Goal: Navigation & Orientation: Go to known website

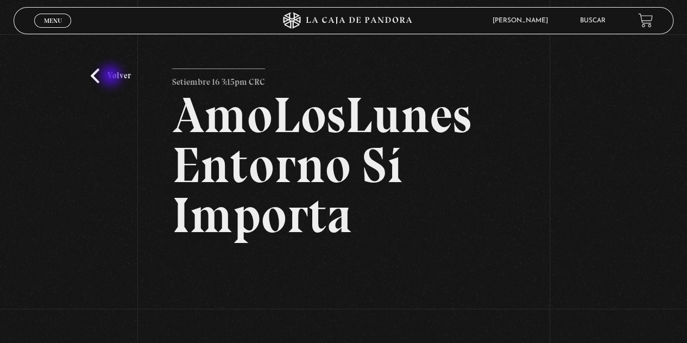
click at [112, 77] on link "Volver" at bounding box center [111, 75] width 40 height 15
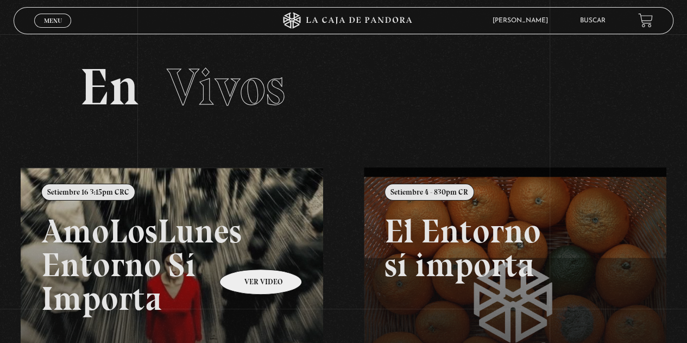
click at [247, 253] on link at bounding box center [364, 338] width 687 height 343
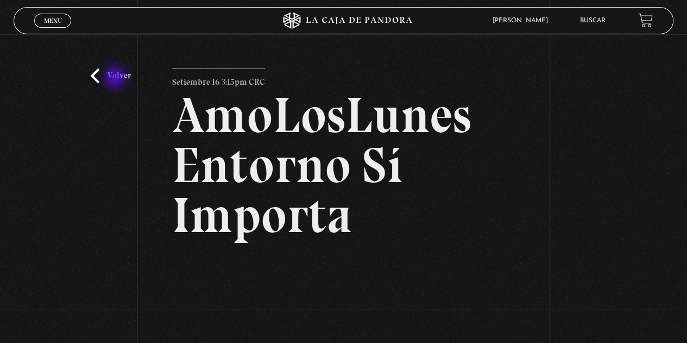
click at [116, 78] on link "Volver" at bounding box center [111, 75] width 40 height 15
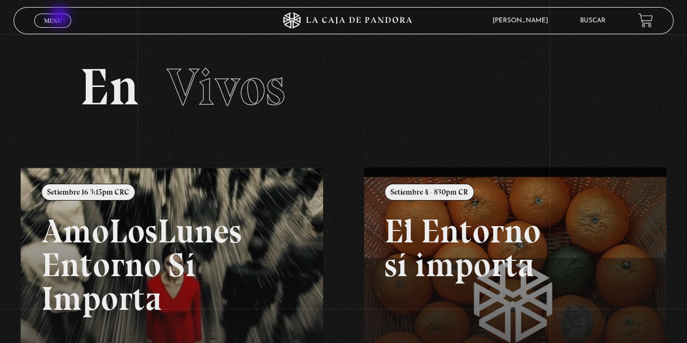
click at [61, 17] on span "Menu" at bounding box center [53, 20] width 18 height 7
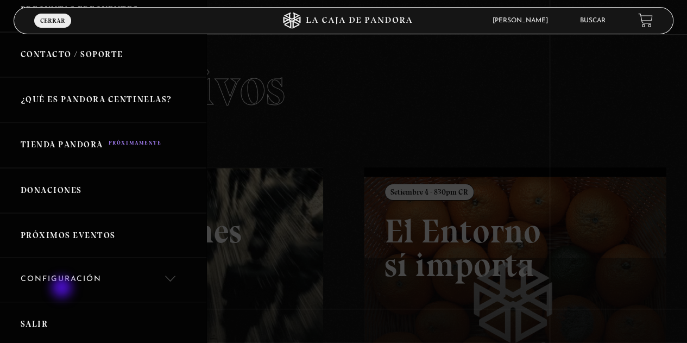
scroll to position [291, 0]
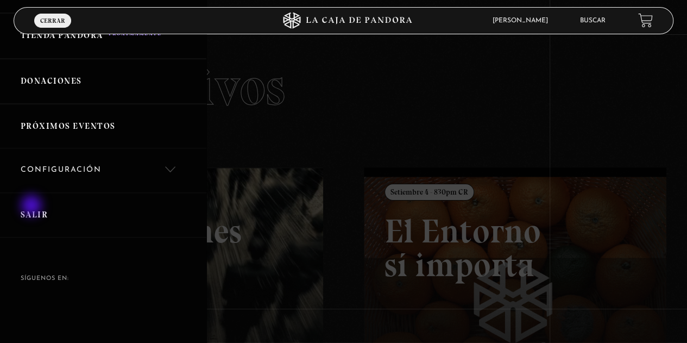
click at [33, 206] on link "Salir" at bounding box center [103, 214] width 207 height 45
